Goal: Transaction & Acquisition: Purchase product/service

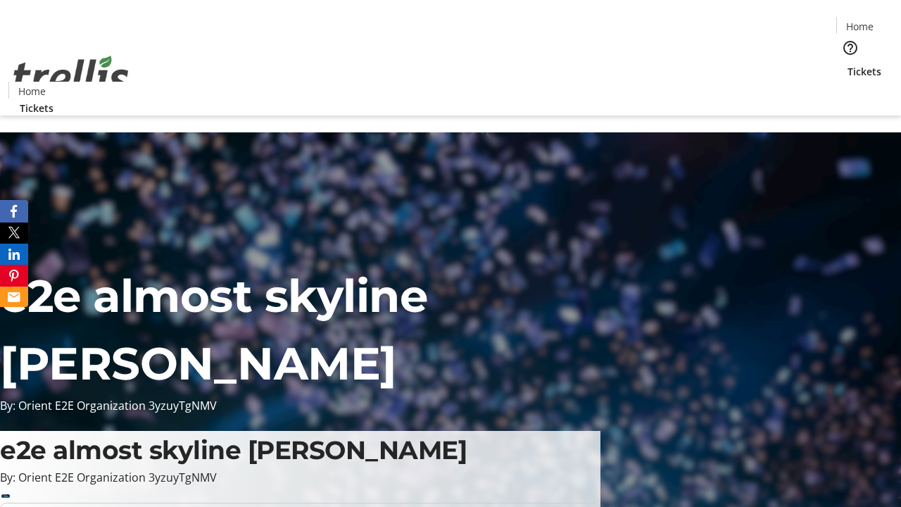
click at [847, 64] on span "Tickets" at bounding box center [864, 71] width 34 height 15
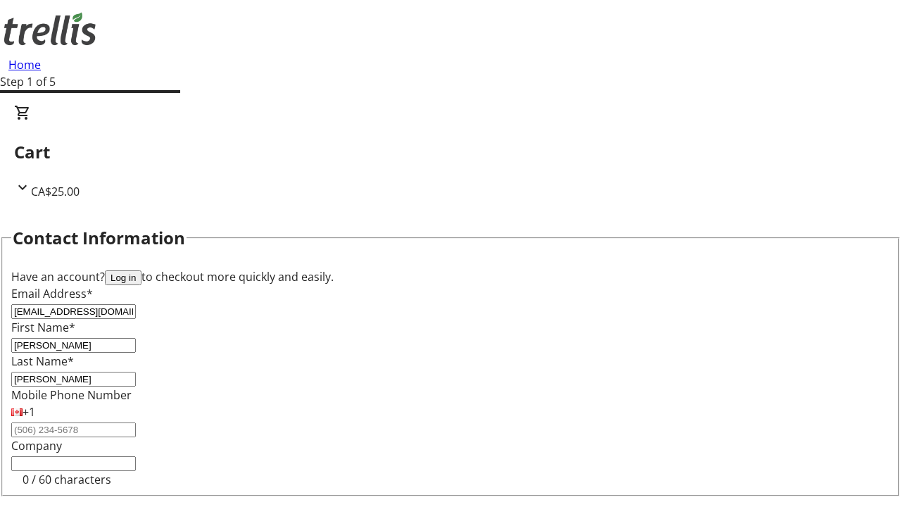
type input "[PERSON_NAME]"
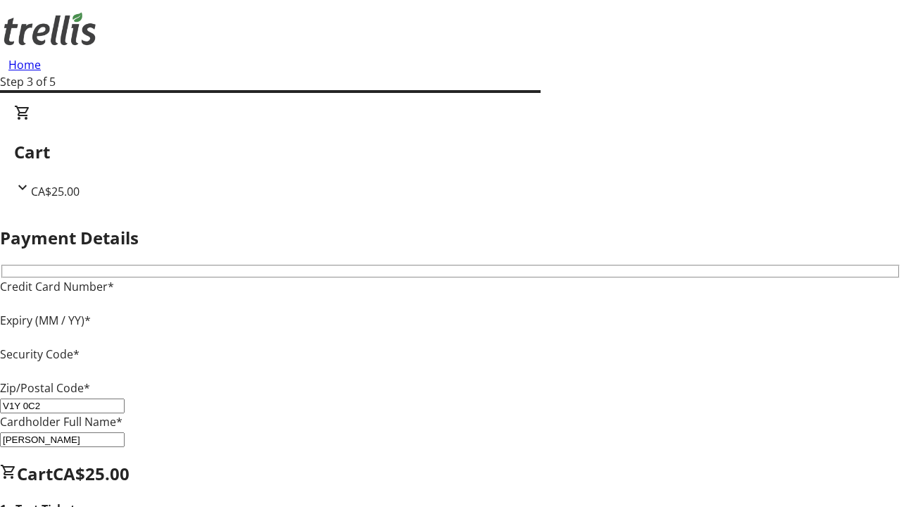
type input "V1Y 0C2"
